Goal: Information Seeking & Learning: Find specific page/section

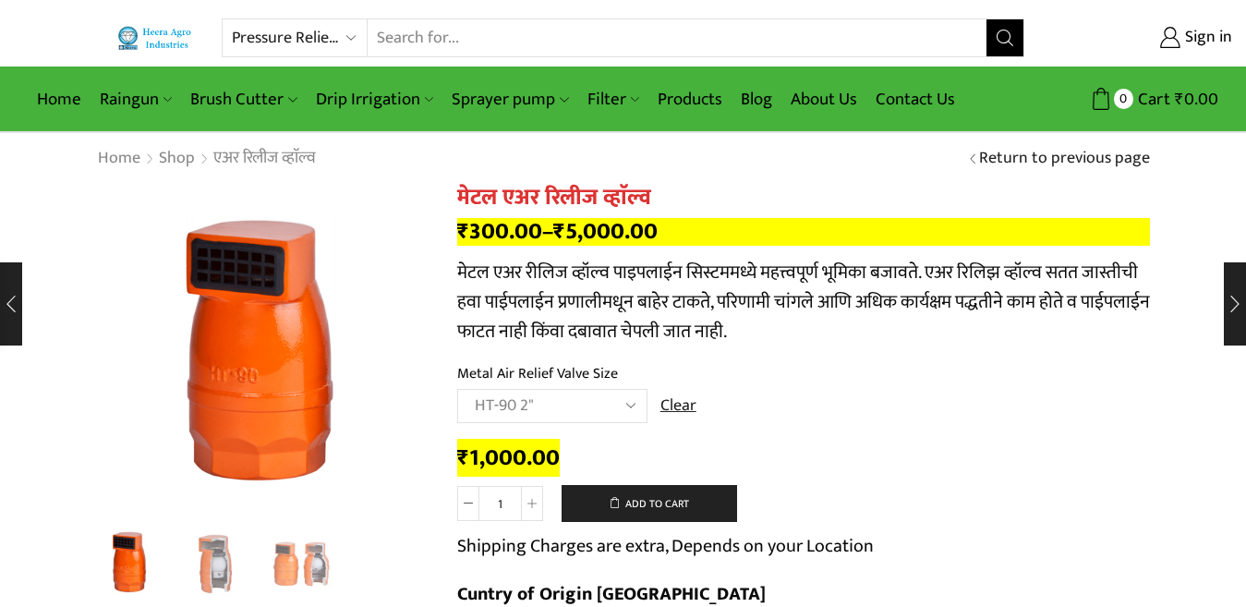
click at [356, 37] on select "All categories Accessories Air Release Valve Brush Cutter Domestic Use Drip Irr…" at bounding box center [300, 37] width 136 height 37
click at [232, 19] on select "All categories Accessories Air Release Valve Brush Cutter Domestic Use Drip Irr…" at bounding box center [300, 37] width 136 height 37
click at [369, 38] on select "All categories Accessories Air Release Valve Brush Cutter Domestic Use Drip Irr…" at bounding box center [311, 37] width 158 height 37
select select "accessories"
click at [232, 19] on select "All categories Accessories Air Release Valve Brush Cutter Domestic Use Drip Irr…" at bounding box center [311, 37] width 158 height 37
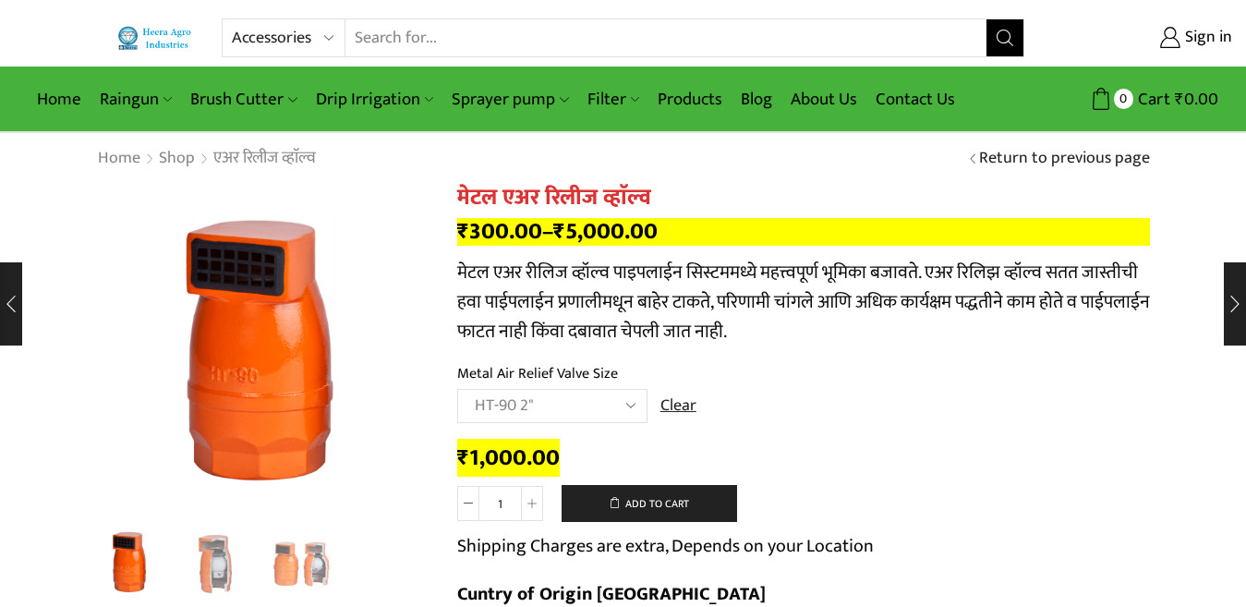
click at [1006, 50] on button "Search" at bounding box center [1005, 37] width 37 height 37
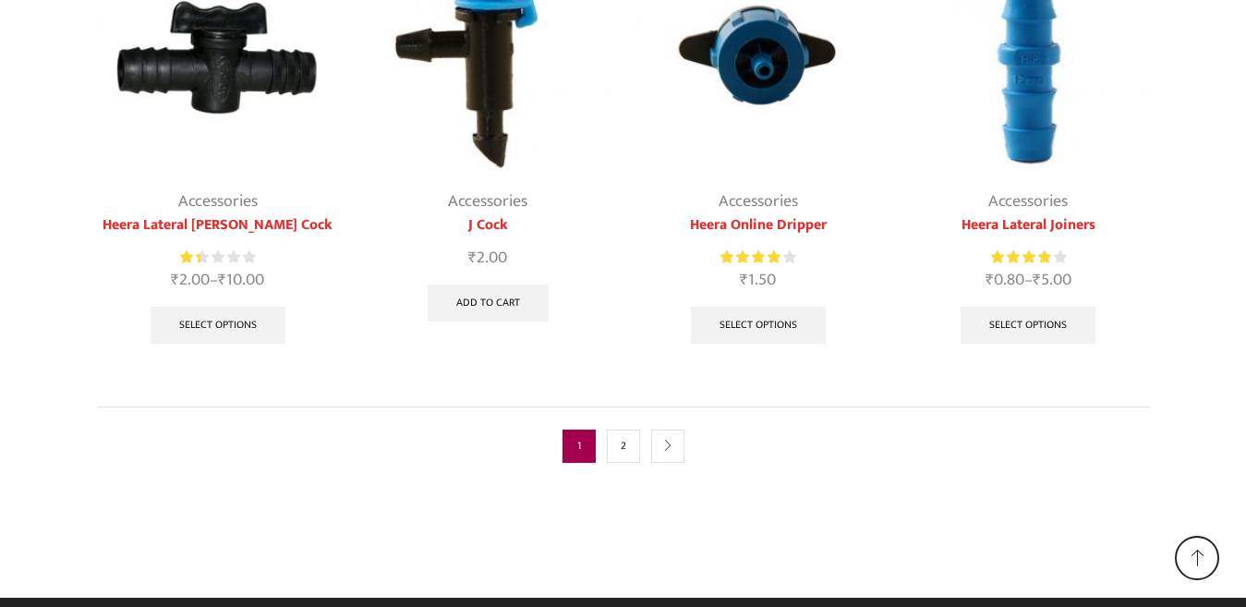
scroll to position [1264, 0]
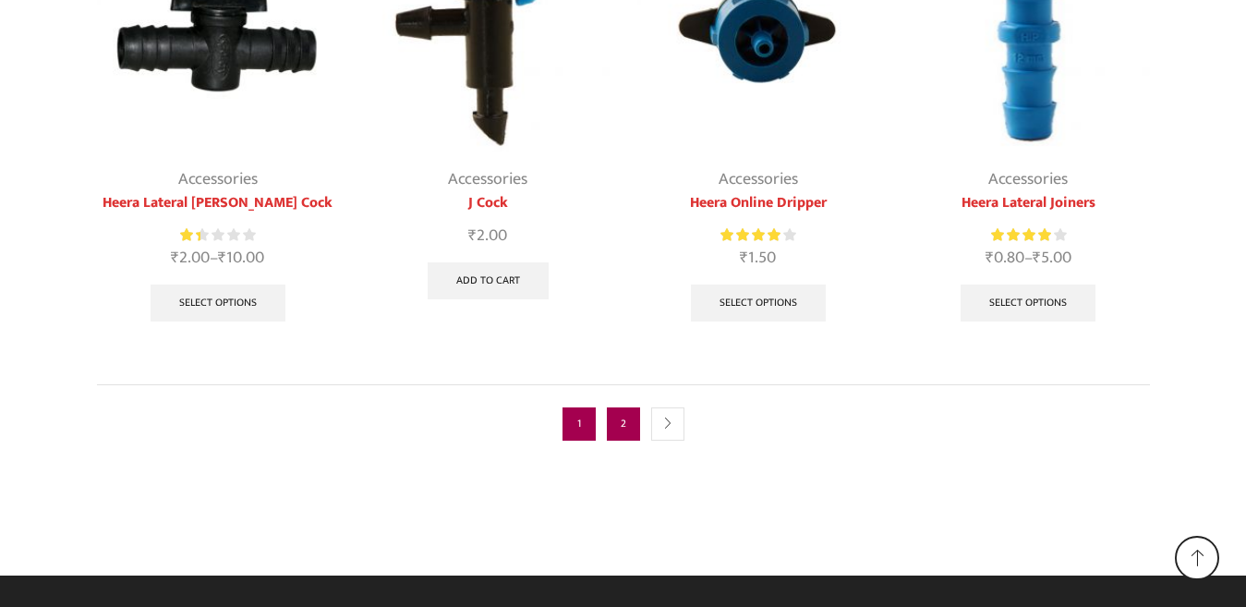
click at [624, 437] on link "2" at bounding box center [623, 423] width 33 height 33
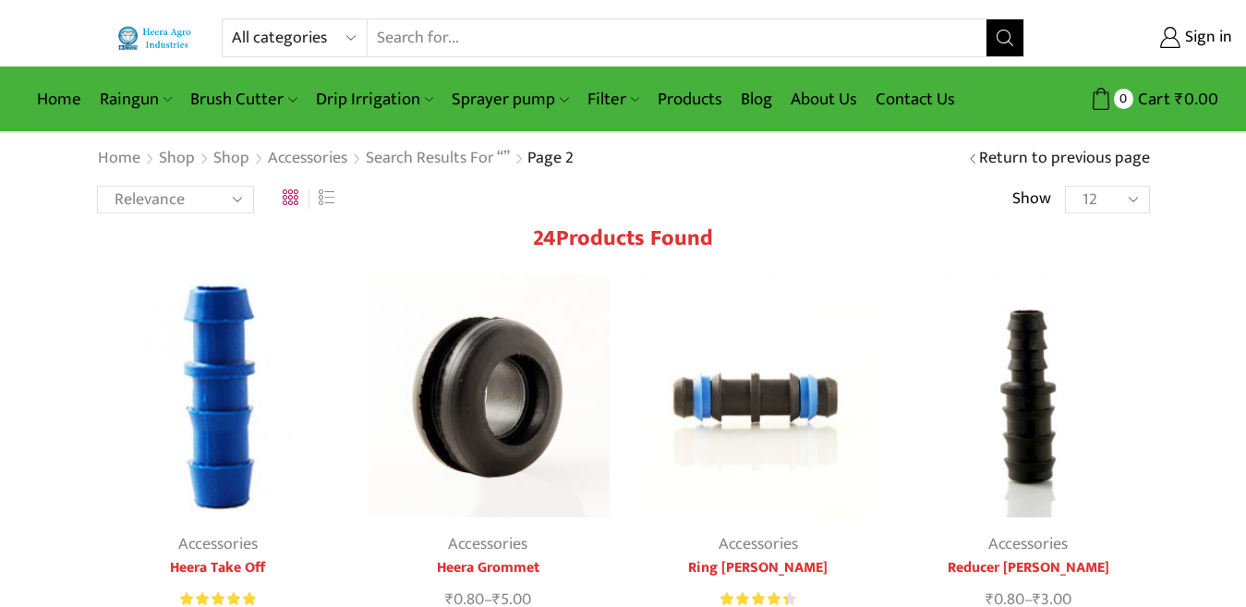
click at [344, 34] on select "All categories Accessories Air Release Valve Brush Cutter Domestic Use Drip Irr…" at bounding box center [300, 37] width 136 height 37
select select "non-return-valve-normex"
click at [232, 19] on select "All categories Accessories Air Release Valve Brush Cutter Domestic Use Drip Irr…" at bounding box center [300, 37] width 136 height 37
click at [1005, 42] on icon "Search button" at bounding box center [1005, 38] width 17 height 17
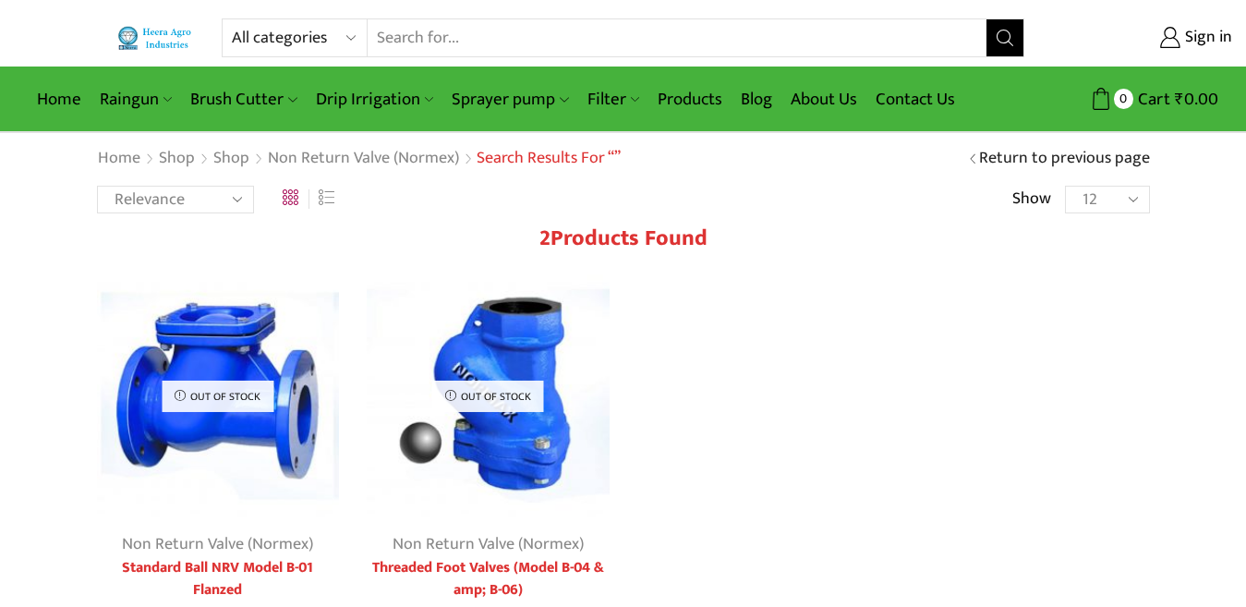
drag, startPoint x: 513, startPoint y: 381, endPoint x: 528, endPoint y: 460, distance: 80.1
click at [528, 460] on img at bounding box center [488, 395] width 243 height 243
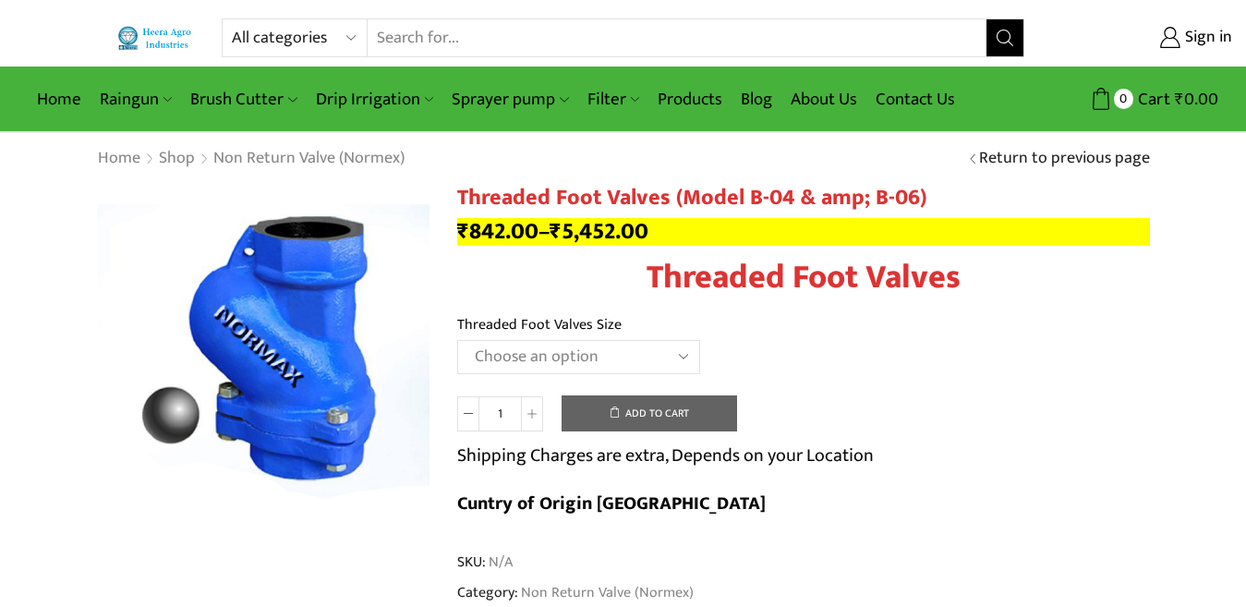
click at [518, 195] on h1 "Threaded Foot Valves (Model B-04 & amp; B-06)" at bounding box center [803, 198] width 693 height 27
click at [724, 272] on h1 "Threaded Foot Valves" at bounding box center [803, 278] width 693 height 40
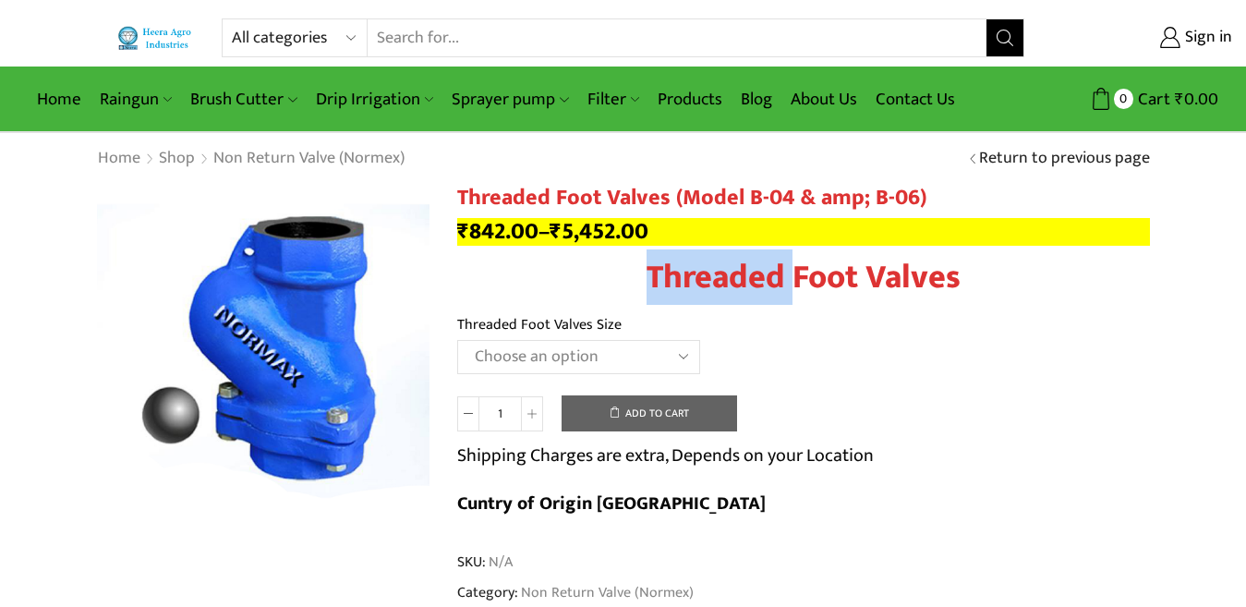
click at [724, 272] on h1 "Threaded Foot Valves" at bounding box center [803, 278] width 693 height 40
copy div "Threaded Foot Valves"
